Goal: Browse casually

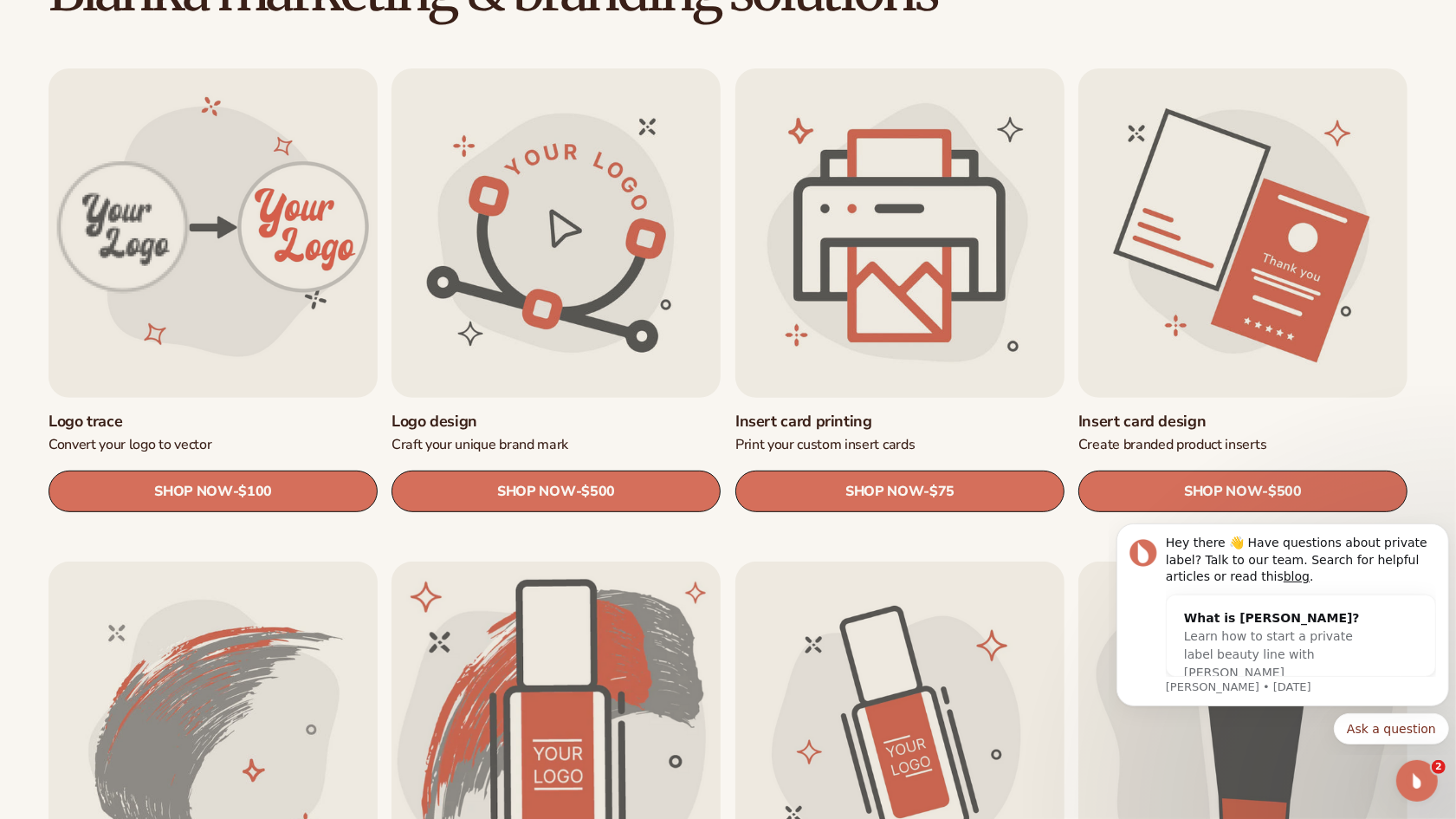
scroll to position [548, 0]
